Goal: Task Accomplishment & Management: Use online tool/utility

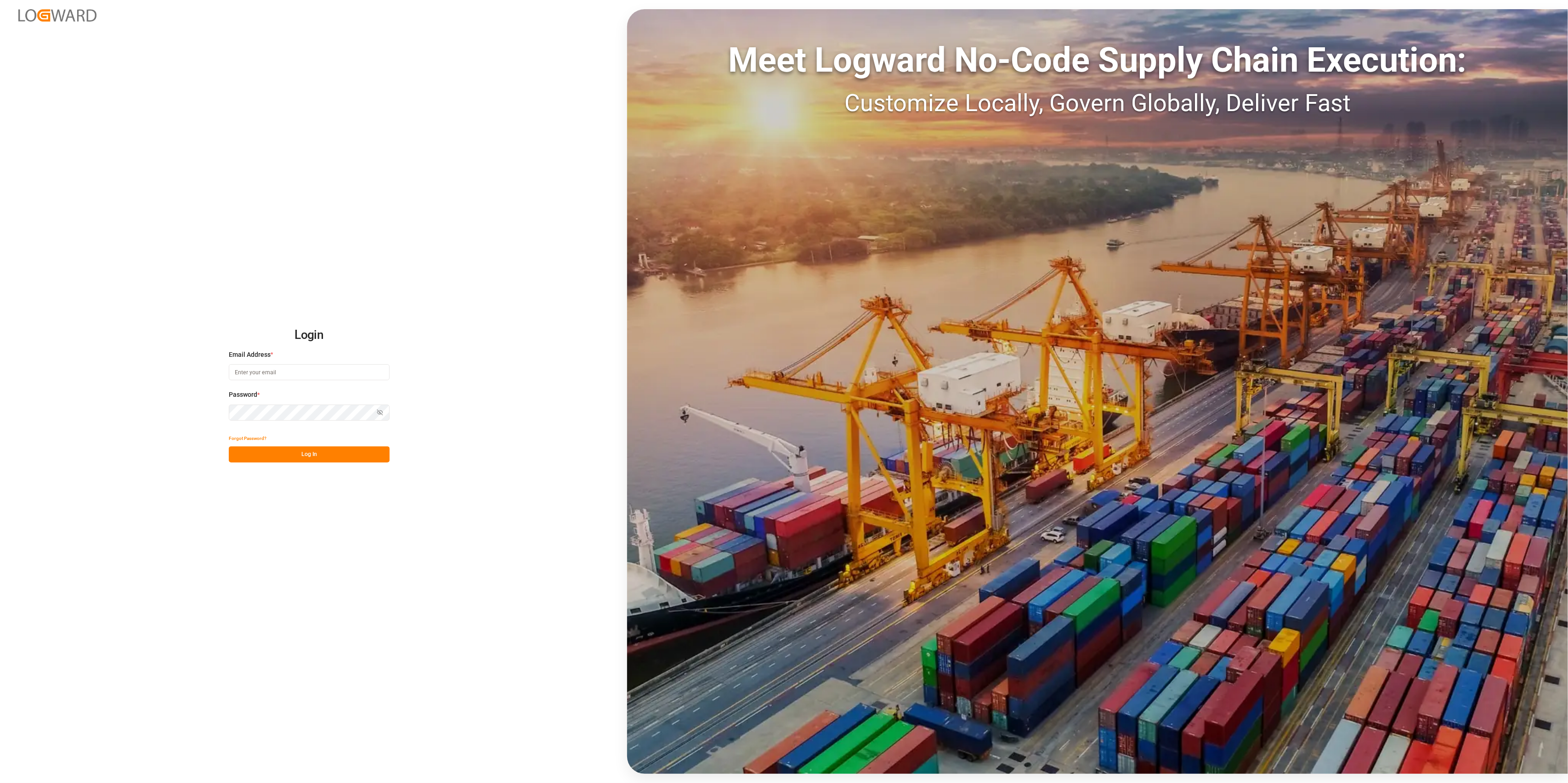
click at [319, 372] on input at bounding box center [309, 372] width 161 height 16
type input "[PERSON_NAME][EMAIL_ADDRESS][PERSON_NAME][DOMAIN_NAME]"
click at [322, 452] on button "Log In" at bounding box center [309, 455] width 161 height 16
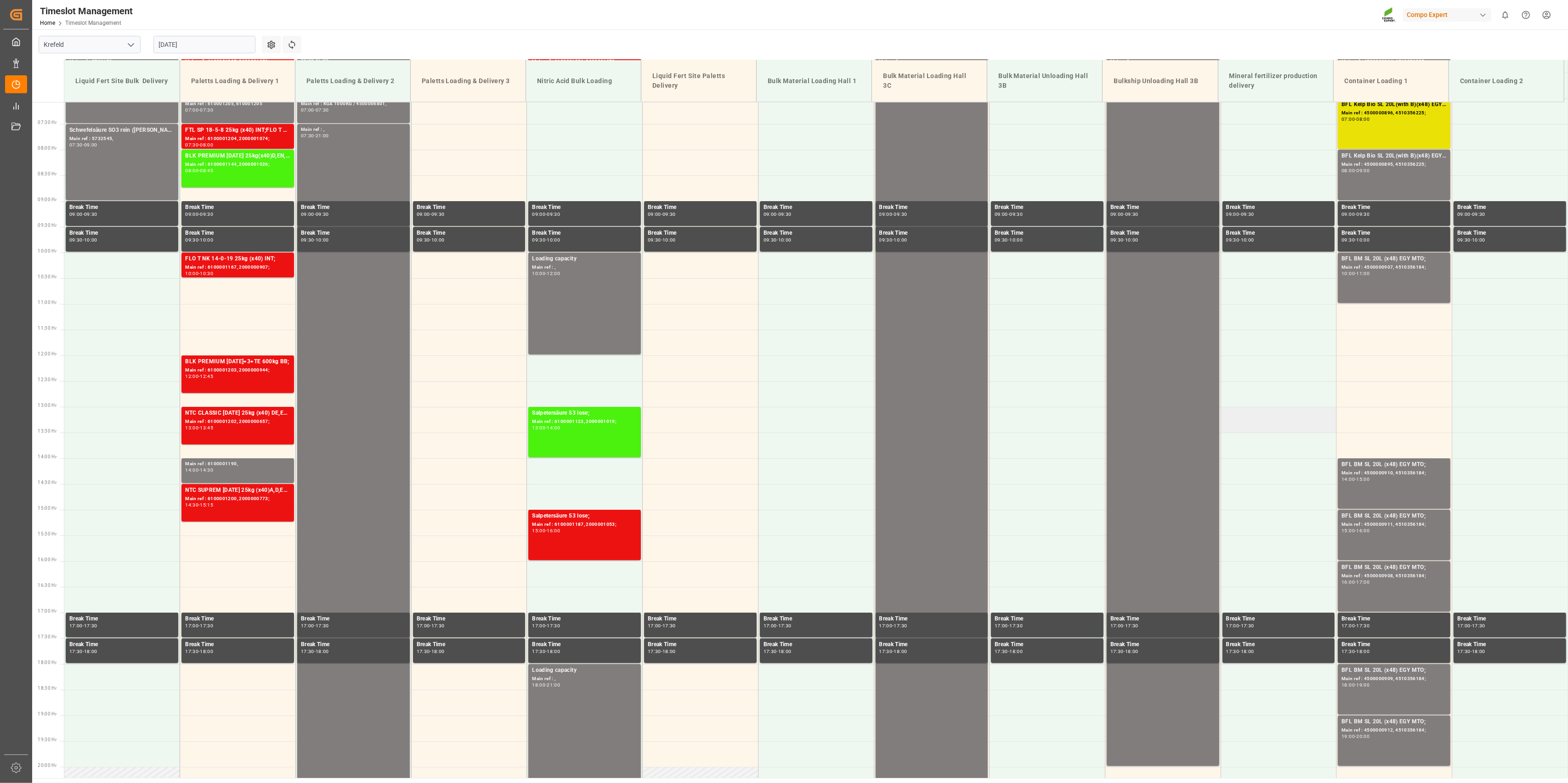
scroll to position [242, 0]
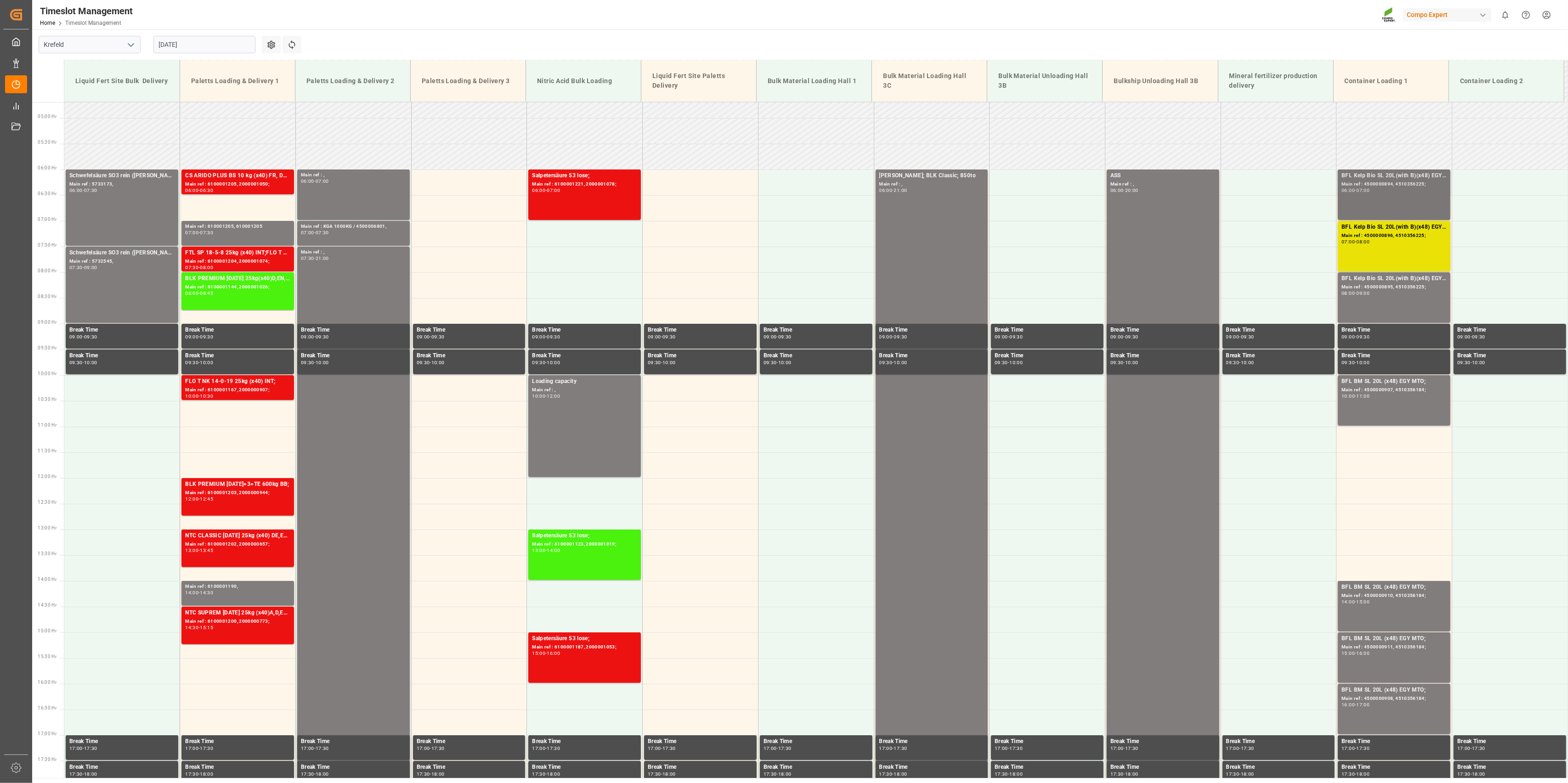
click at [779, 193] on div "BFL Kelp Bio SL 20L(with B)(x48) EGY MTO; Main ref : 4500000894, 4510356225; 06…" at bounding box center [1394, 194] width 105 height 47
click at [779, 251] on div "BFL Kelp Bio SL 20L(with B)(x48) EGY MTO; Main ref : 4500000896, 4510356225; 07…" at bounding box center [1394, 246] width 105 height 47
click at [779, 208] on div "BFL Kelp Bio SL 20L(with B)(x48) EGY MTO; Main ref : 4500000894, 4510356225; 06…" at bounding box center [1394, 194] width 105 height 47
click at [779, 292] on div "08:00 - 09:00" at bounding box center [1394, 294] width 105 height 5
click at [779, 254] on div "BFL Kelp Bio SL 20L(with B)(x48) EGY MTO; Main ref : 4500000896, 4510356225; 07…" at bounding box center [1394, 246] width 105 height 47
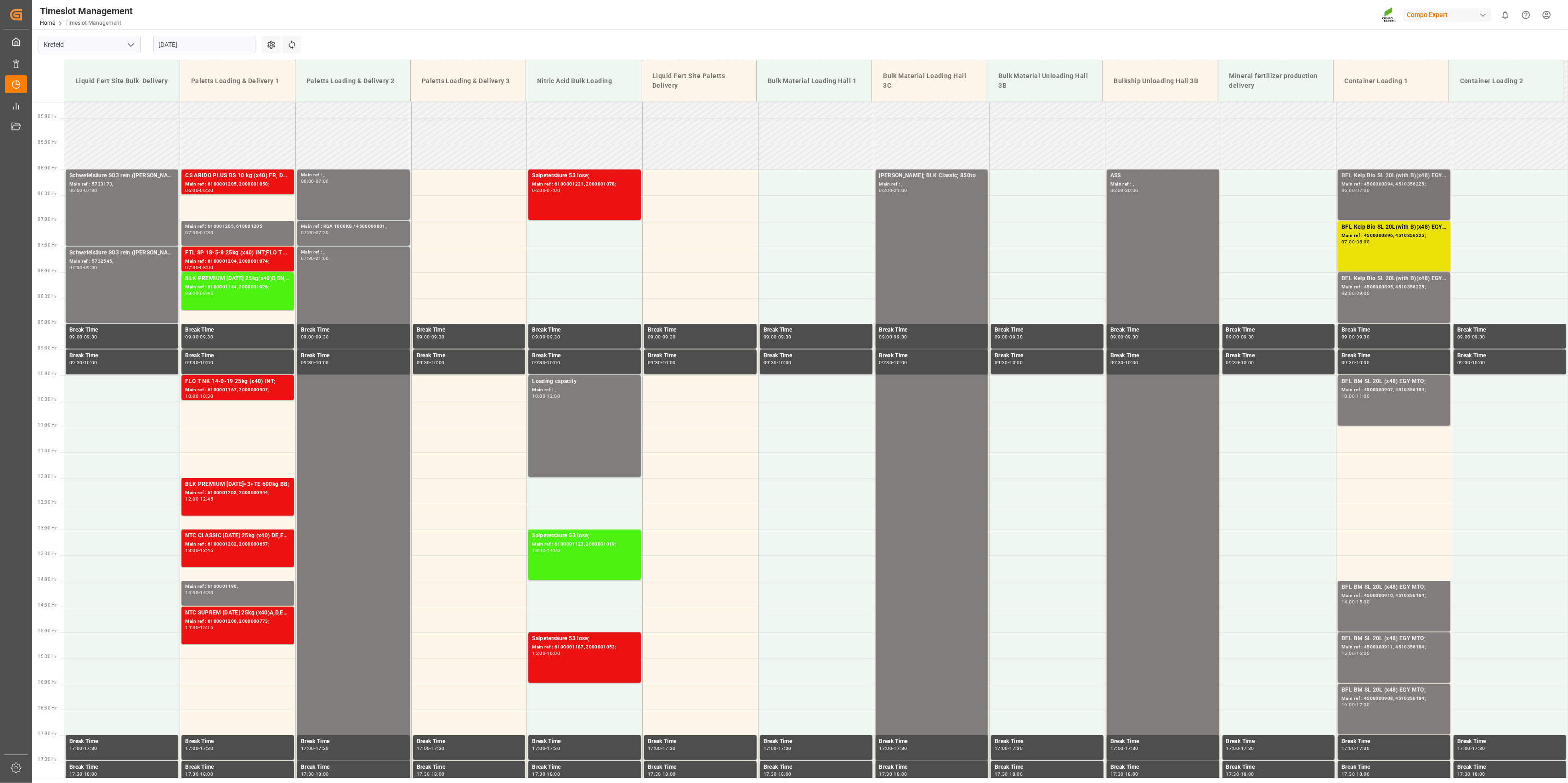
click at [779, 206] on div "BFL Kelp Bio SL 20L(with B)(x48) EGY MTO; Main ref : 4500000894, 4510356225; 06…" at bounding box center [1394, 194] width 105 height 47
click at [779, 247] on div "BFL Kelp Bio SL 20L(with B)(x48) EGY MTO; Main ref : 4500000896, 4510356225; 07…" at bounding box center [1394, 246] width 105 height 47
click at [779, 293] on div "08:00 - 09:00" at bounding box center [1394, 294] width 105 height 5
click at [779, 204] on div "BFL Kelp Bio SL 20L(with B)(x48) EGY MTO; Main ref : 4500000894, 4510356225; 06…" at bounding box center [1394, 194] width 105 height 47
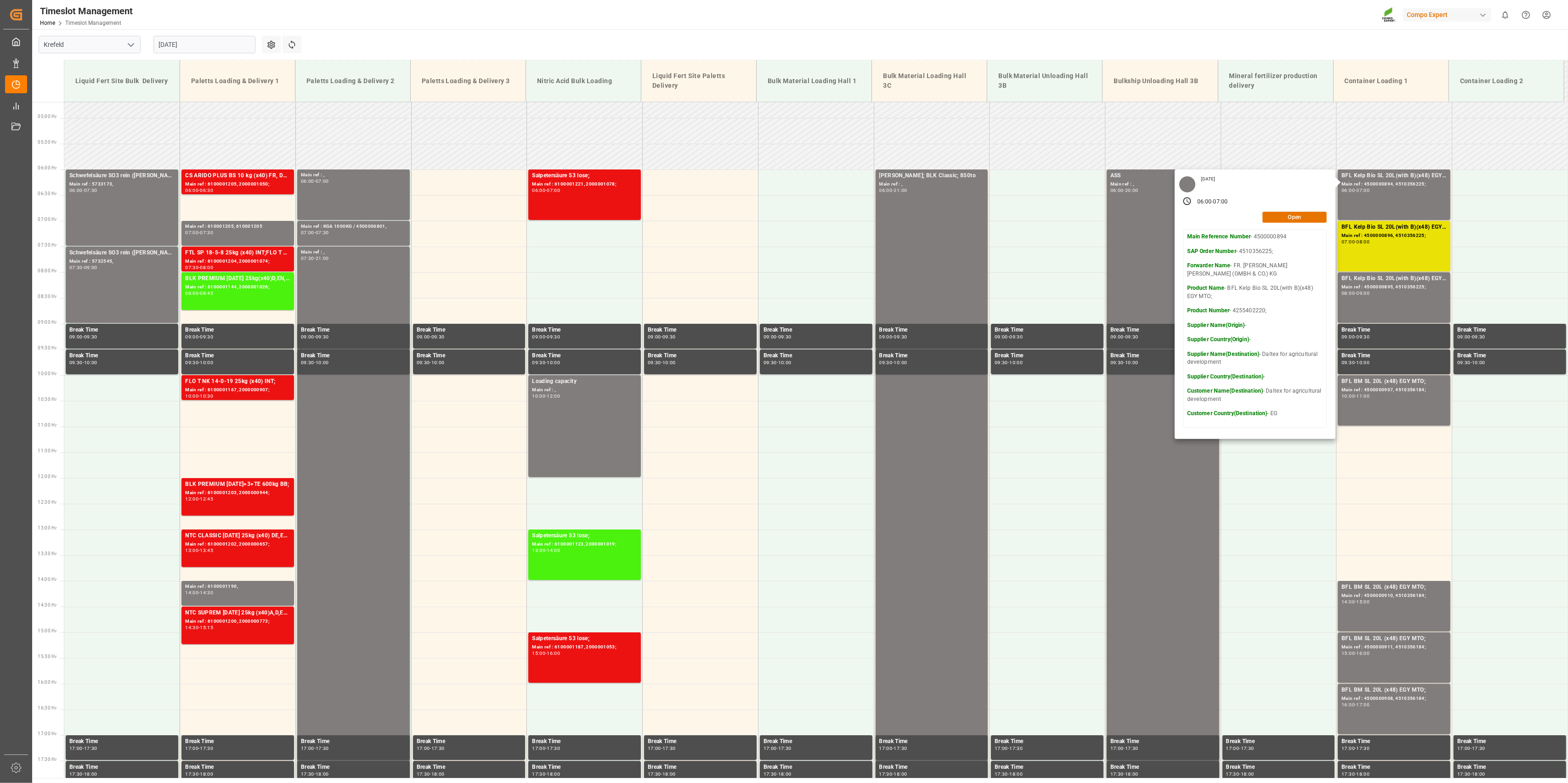
click at [779, 41] on main "[GEOGRAPHIC_DATA] [DATE] Settings Refresh Time Slots Liquid Fert Site Bulk Deli…" at bounding box center [799, 403] width 1534 height 748
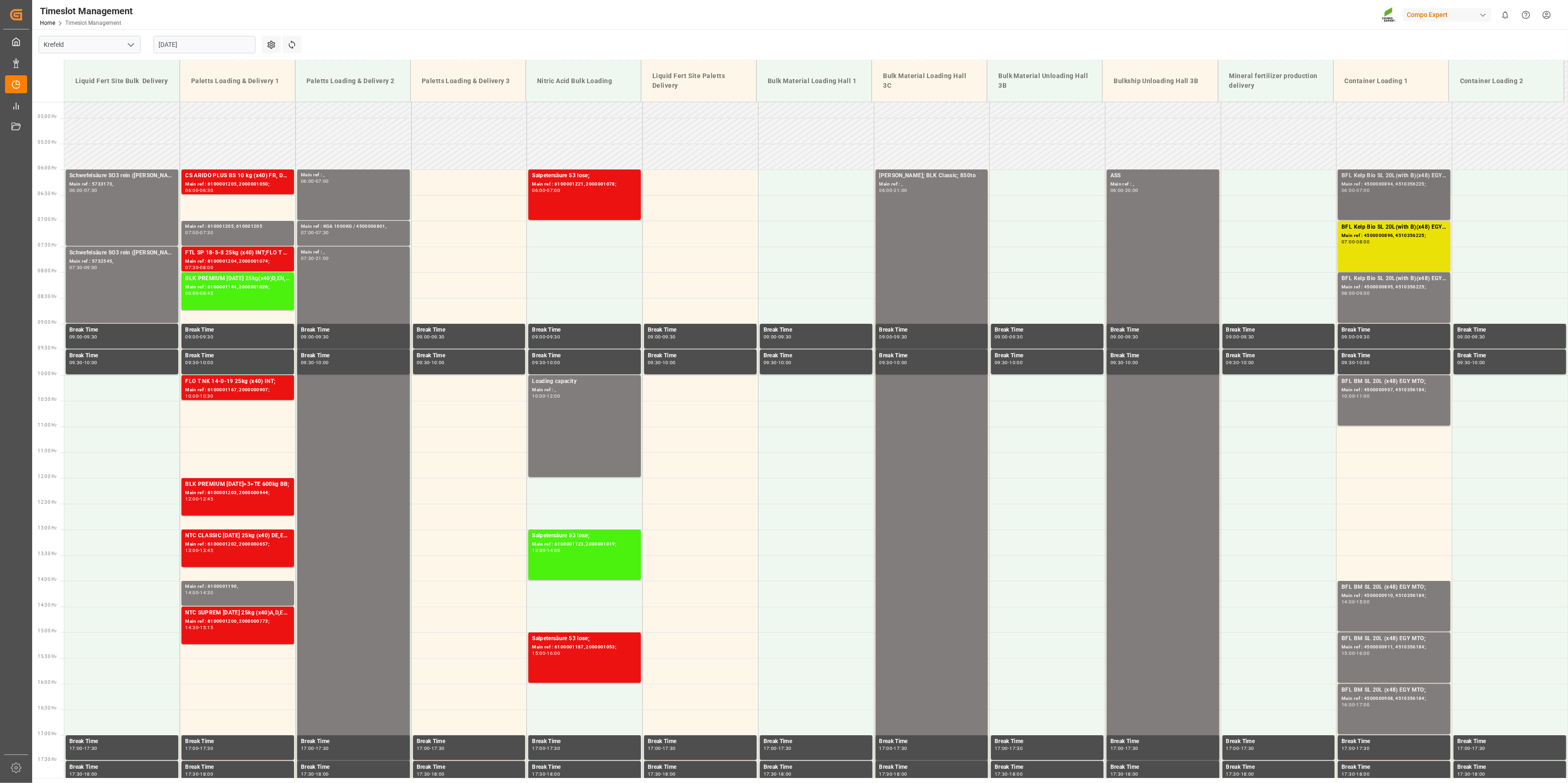
click at [779, 178] on div "BFL Kelp Bio SL 20L(with B)(x48) EGY MTO;" at bounding box center [1394, 176] width 105 height 9
click at [779, 242] on div "07:00 - 08:00" at bounding box center [1394, 242] width 105 height 5
drag, startPoint x: 1381, startPoint y: 291, endPoint x: 1380, endPoint y: 296, distance: 5.1
click at [779, 296] on div "BFL Kelp Bio SL 20L(with B)(x48) EGY MTO; Main ref : 4500000895, 4510356225; 08…" at bounding box center [1394, 297] width 105 height 47
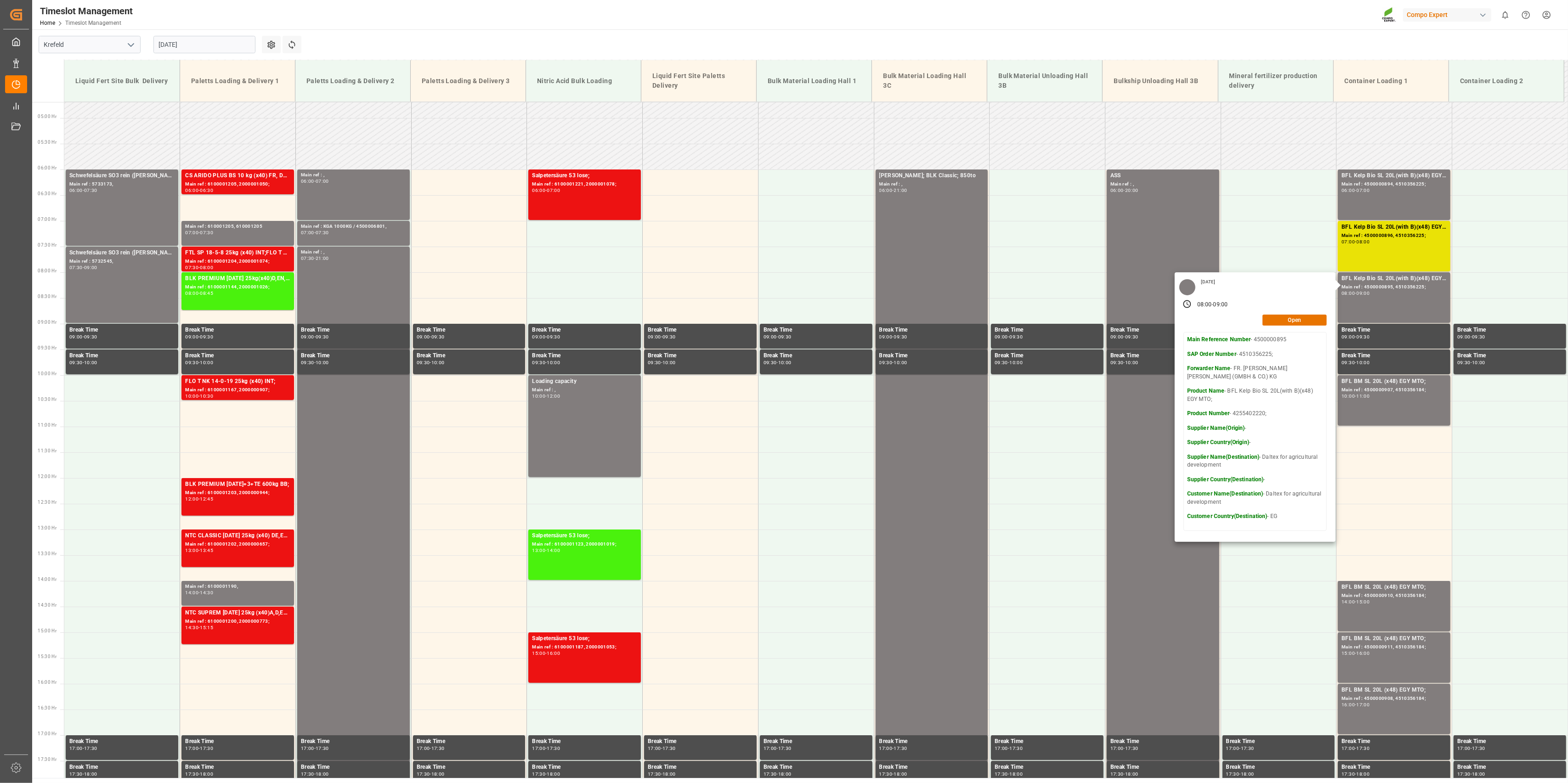
click at [779, 32] on main "[GEOGRAPHIC_DATA] [DATE] Settings Refresh Time Slots Liquid Fert Site Bulk Deli…" at bounding box center [799, 403] width 1534 height 748
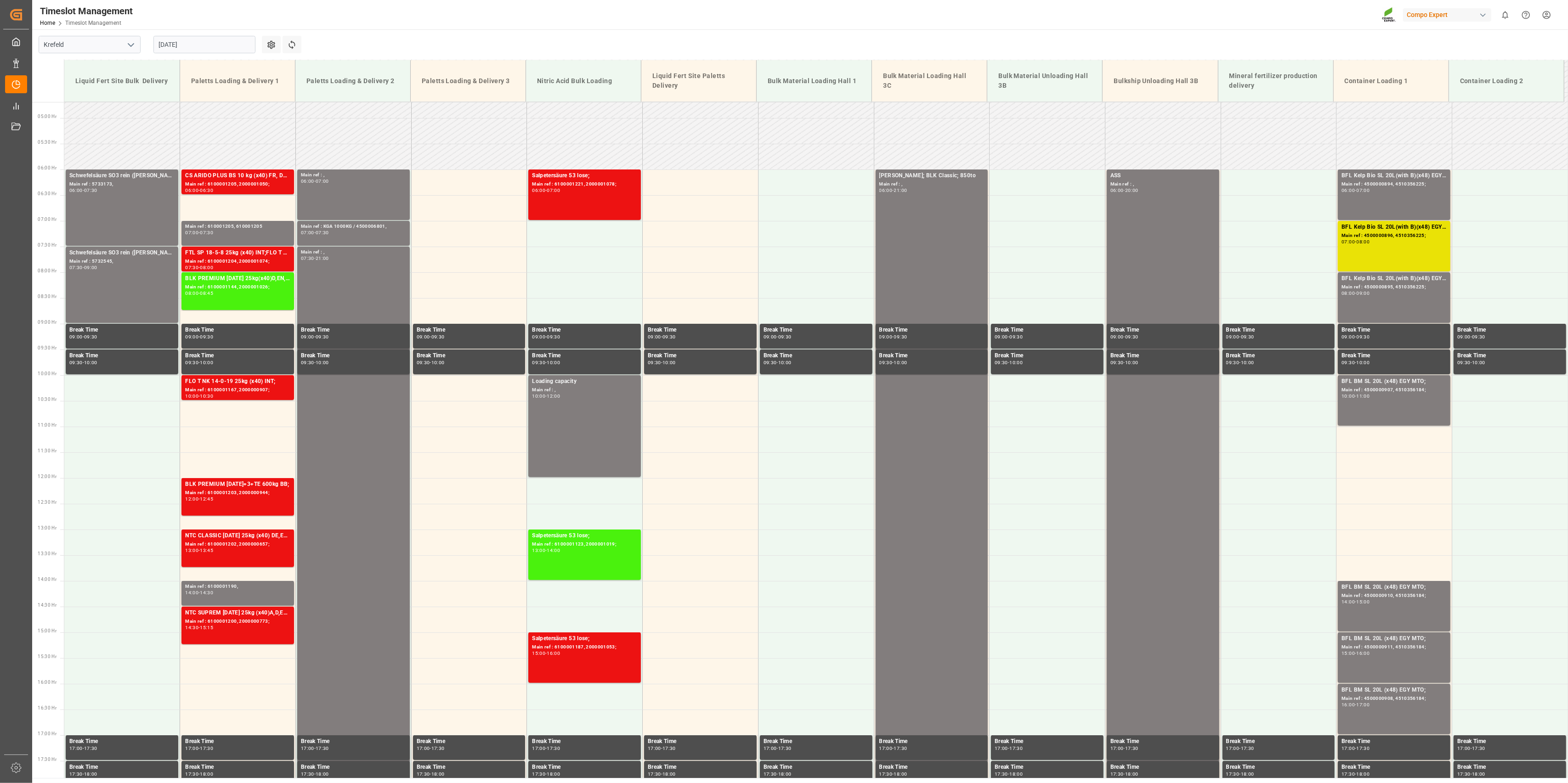
click at [779, 23] on div "Timeslot Management Home Timeslot Management Compo Expert 0 Notifications Only …" at bounding box center [797, 15] width 1542 height 29
click at [779, 36] on main "[GEOGRAPHIC_DATA] [DATE] Settings Refresh Time Slots Liquid Fert Site Bulk Deli…" at bounding box center [799, 403] width 1534 height 748
click at [779, 197] on div "BFL Kelp Bio SL 20L(with B)(x48) EGY MTO; Main ref : 4500000894, 4510356225; 06…" at bounding box center [1394, 194] width 105 height 47
click at [779, 242] on div "07:00 - 08:00" at bounding box center [1394, 242] width 105 height 5
click at [779, 282] on div "BFL Kelp Bio SL 20L(with B)(x48) EGY MTO;" at bounding box center [1394, 279] width 105 height 9
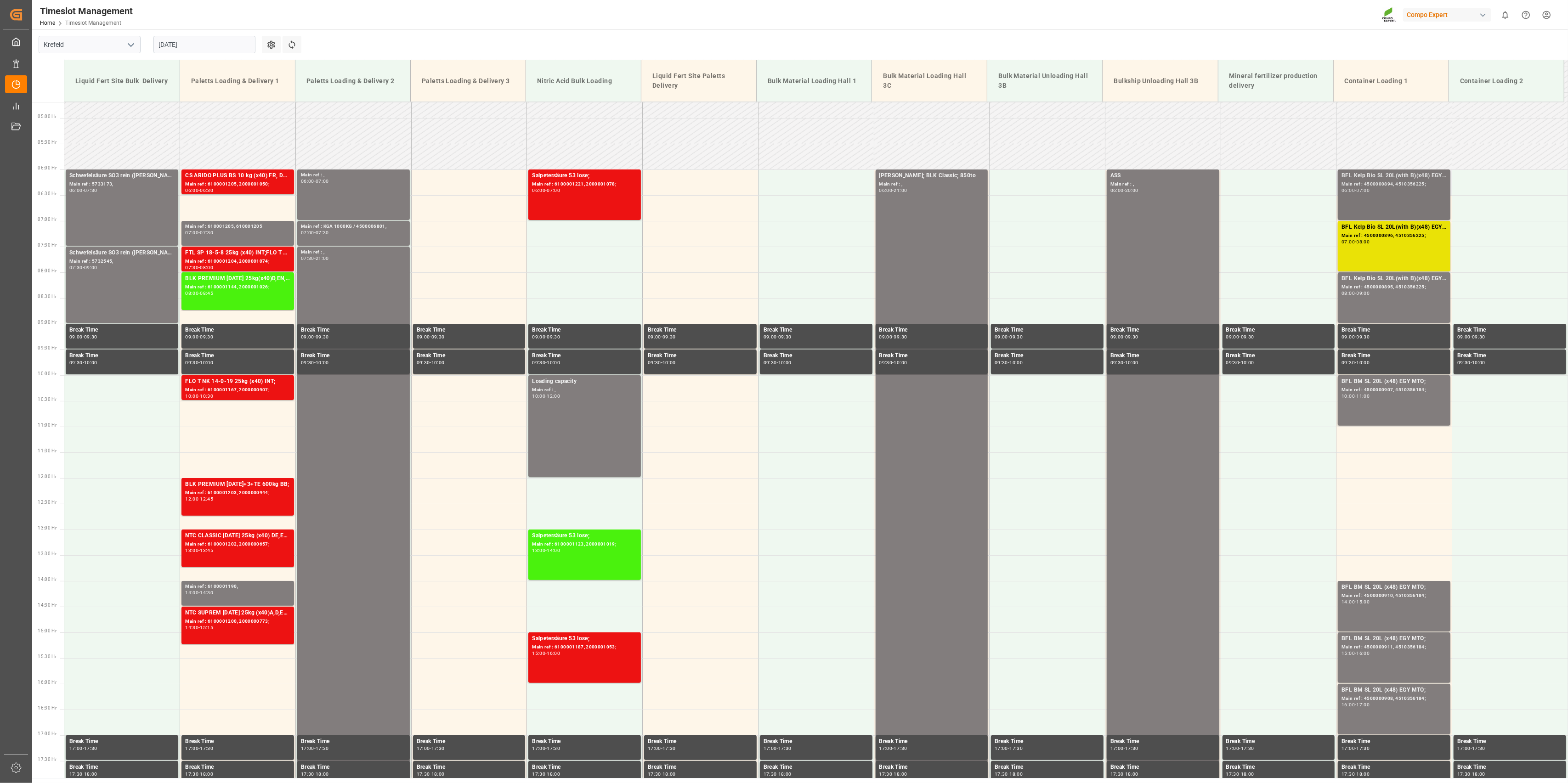
click at [779, 192] on div "06:00 - 07:00" at bounding box center [1394, 191] width 105 height 5
click at [779, 256] on div "BFL Kelp Bio SL 20L(with B)(x48) EGY MTO; Main ref : 4500000896, 4510356225; 07…" at bounding box center [1394, 246] width 105 height 47
click at [779, 293] on div "08:00 - 09:00" at bounding box center [1394, 294] width 105 height 5
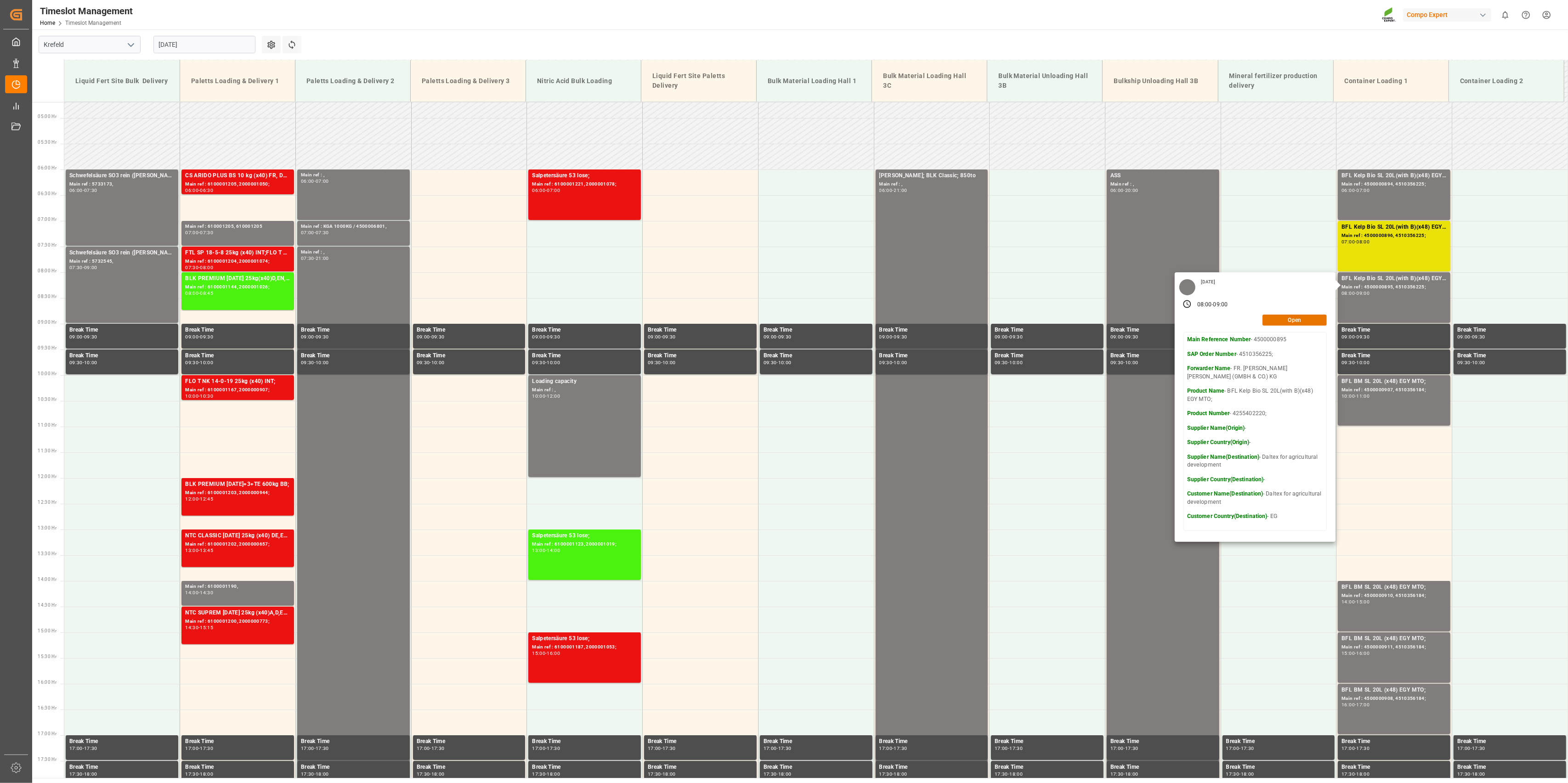
click at [779, 44] on main "[GEOGRAPHIC_DATA] [DATE] Settings Refresh Time Slots Liquid Fert Site Bulk Deli…" at bounding box center [799, 403] width 1534 height 748
